Goal: Check status: Check status

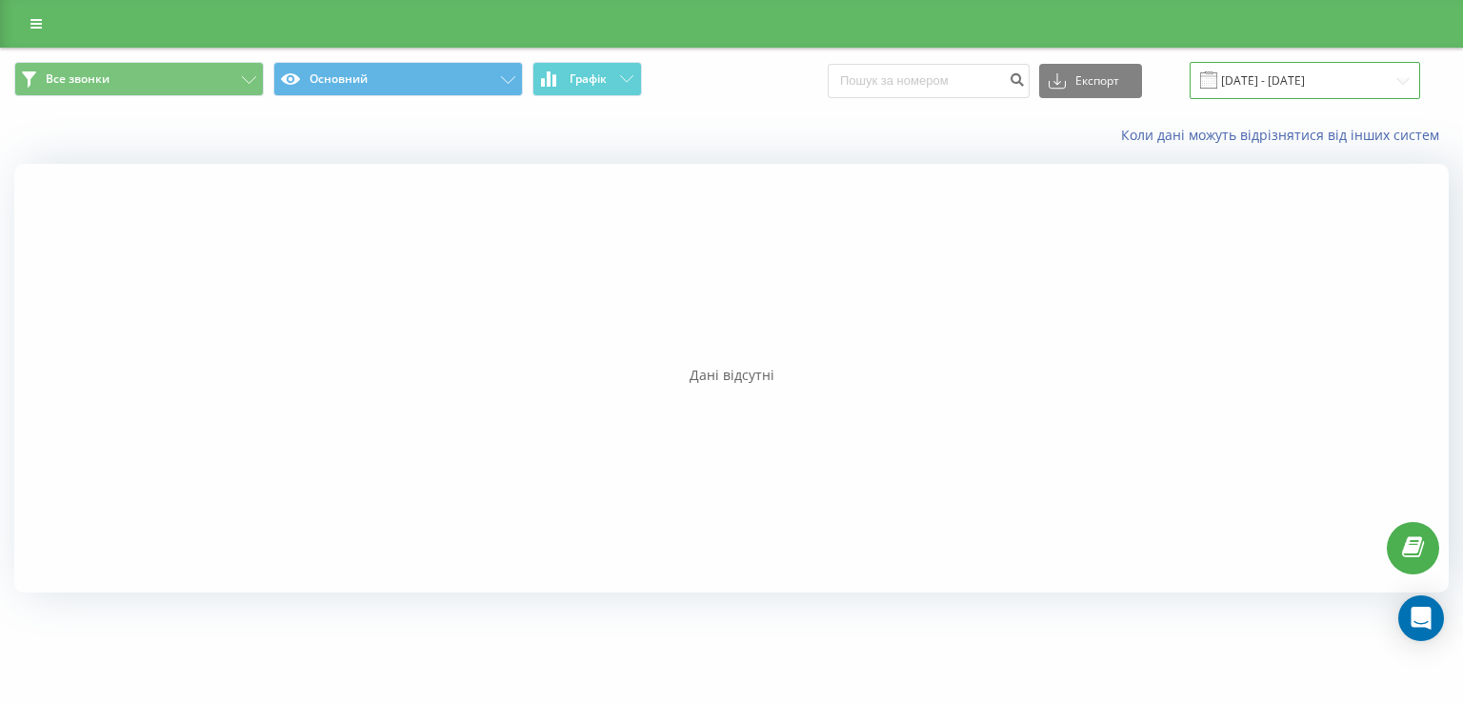
click at [1307, 84] on input "[DATE] - [DATE]" at bounding box center [1305, 80] width 231 height 37
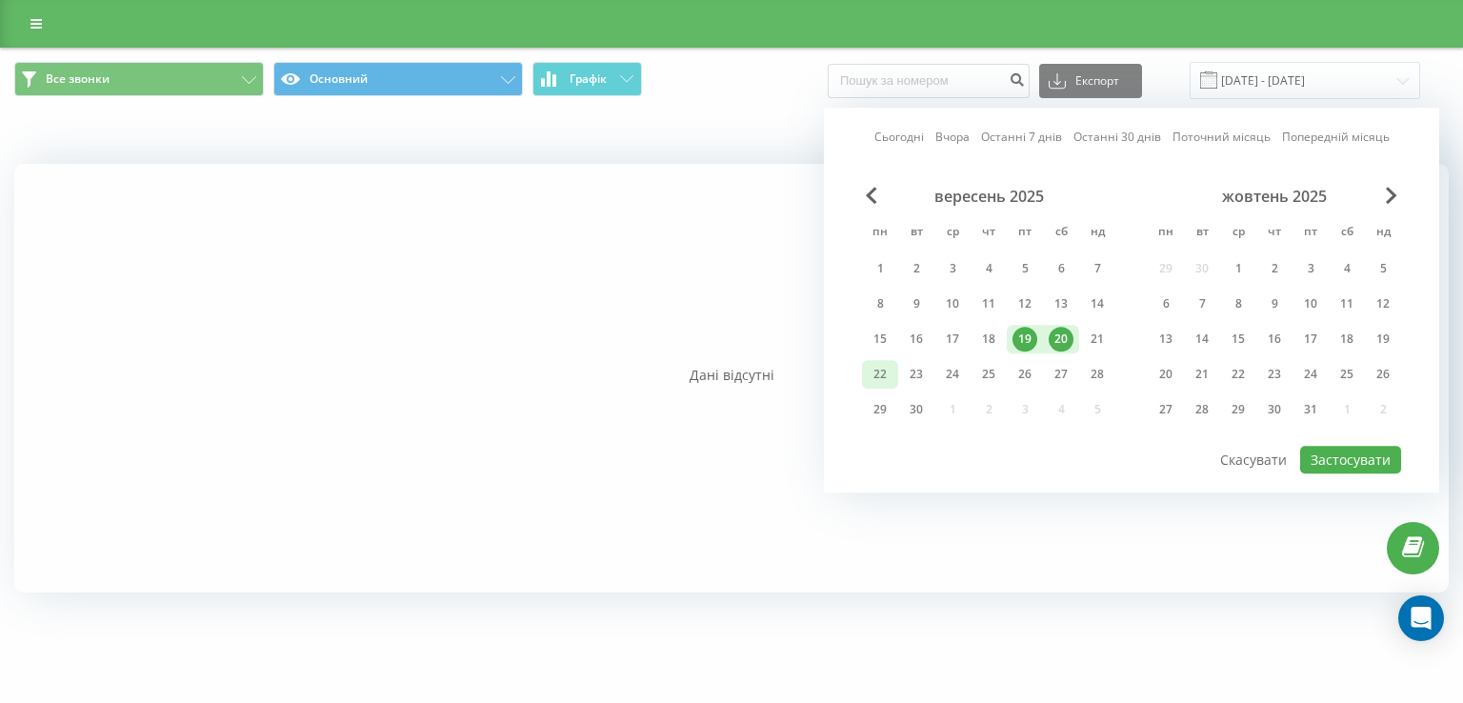
drag, startPoint x: 876, startPoint y: 372, endPoint x: 885, endPoint y: 367, distance: 10.3
click at [876, 371] on div "22" at bounding box center [880, 374] width 25 height 25
click at [922, 369] on div "23" at bounding box center [916, 374] width 25 height 25
click at [1334, 453] on button "Застосувати" at bounding box center [1350, 460] width 101 height 28
type input "[DATE] - [DATE]"
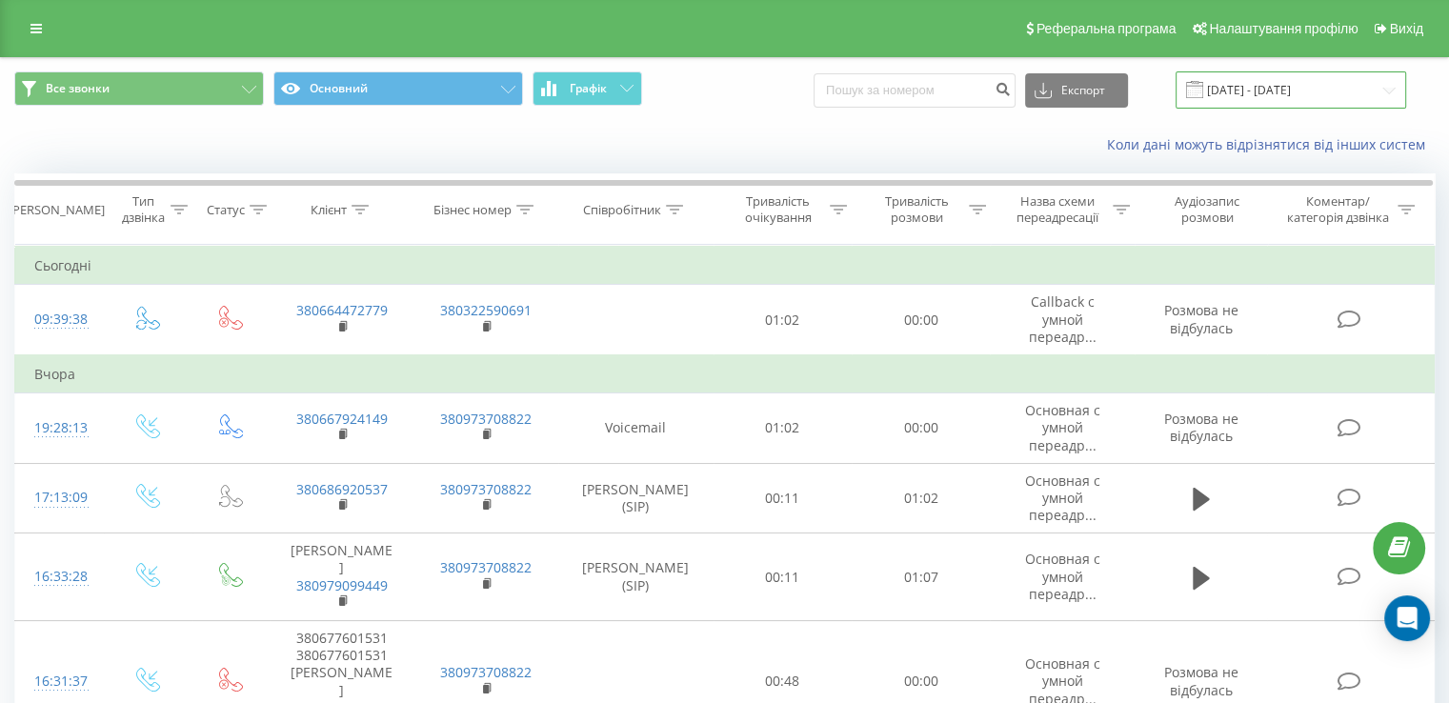
click at [1232, 94] on input "[DATE] - [DATE]" at bounding box center [1290, 89] width 231 height 37
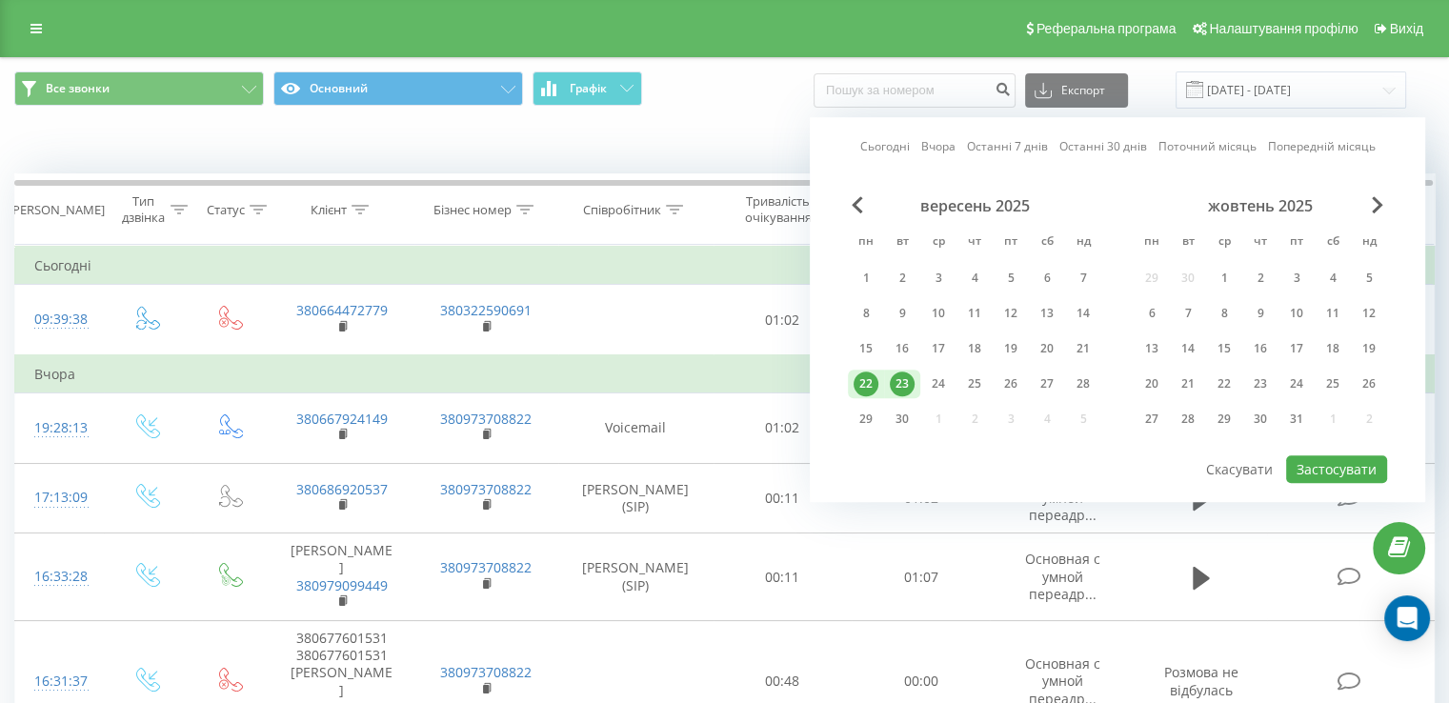
click at [620, 161] on div "Коли дані можуть відрізнятися вiд інших систем" at bounding box center [724, 145] width 1447 height 46
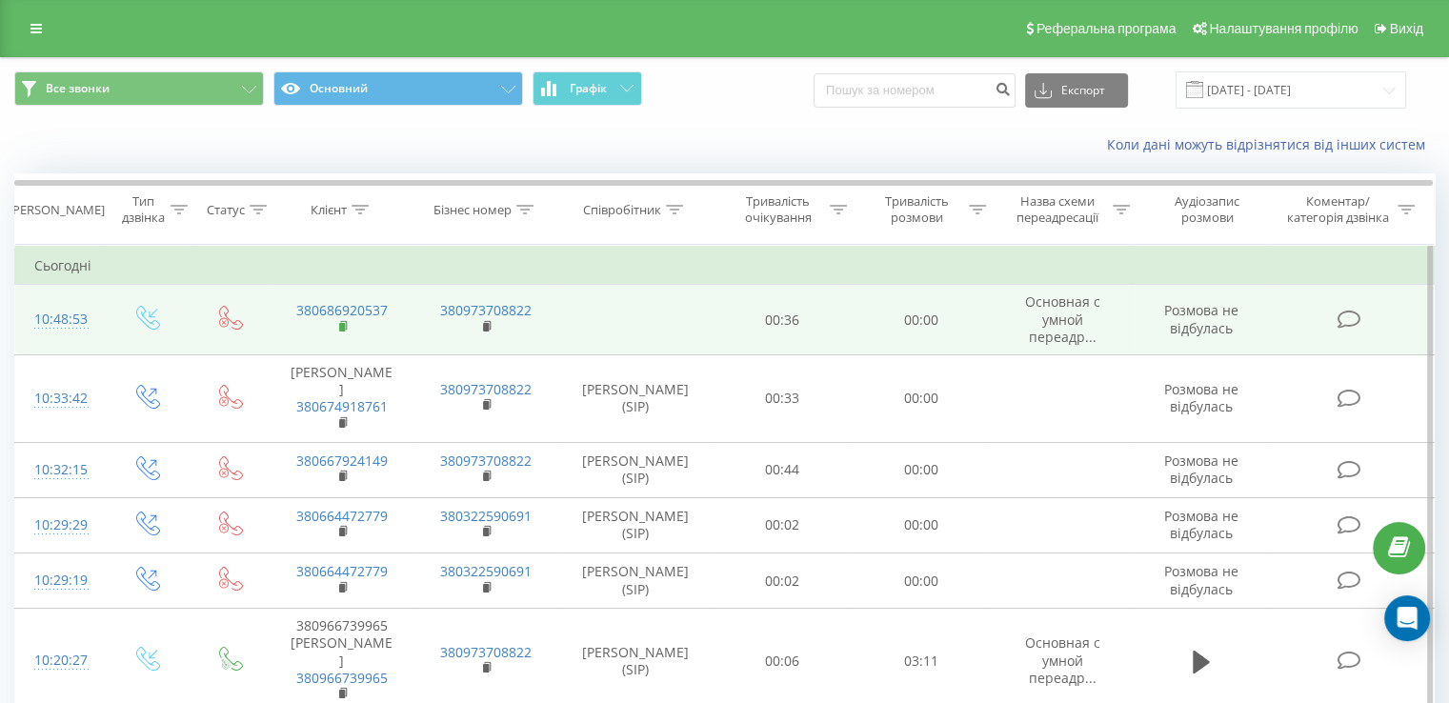
click at [340, 321] on icon at bounding box center [343, 325] width 7 height 9
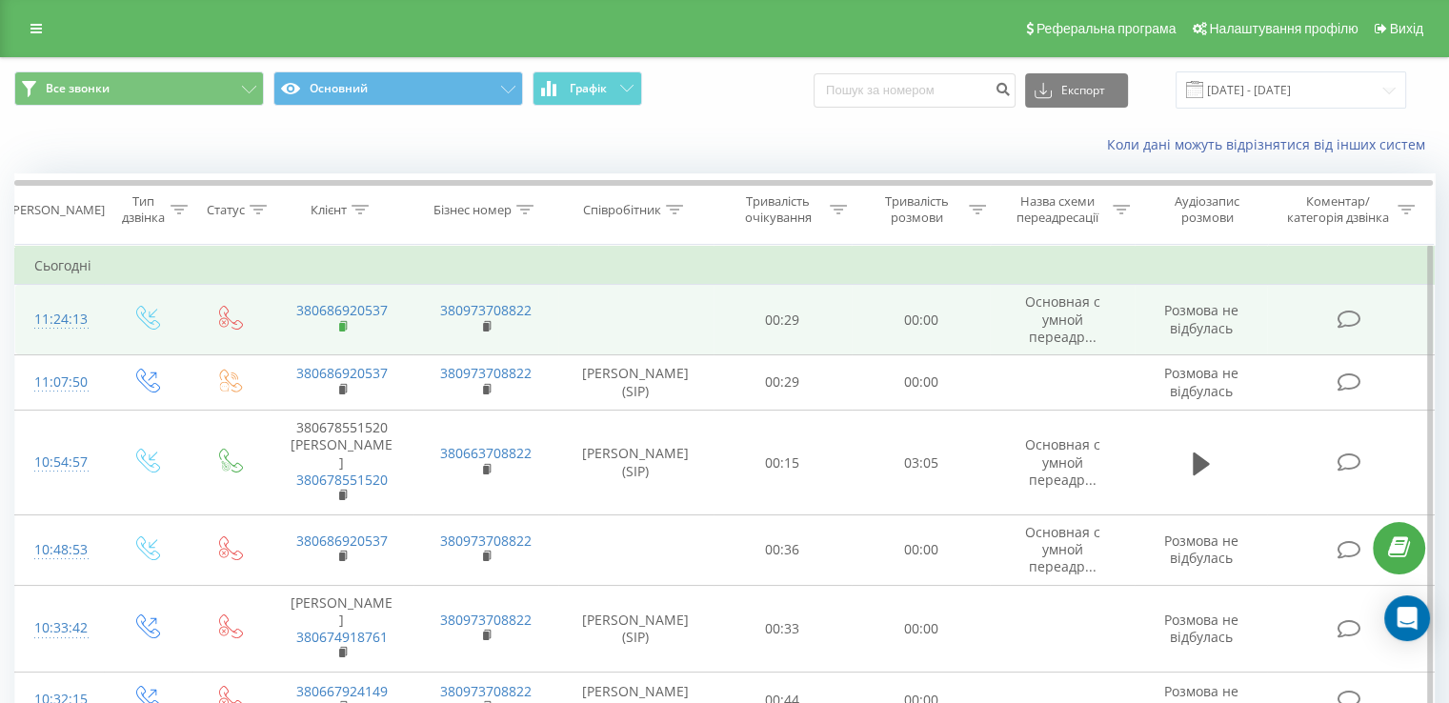
click at [339, 321] on icon at bounding box center [344, 326] width 10 height 13
